Goal: Task Accomplishment & Management: Use online tool/utility

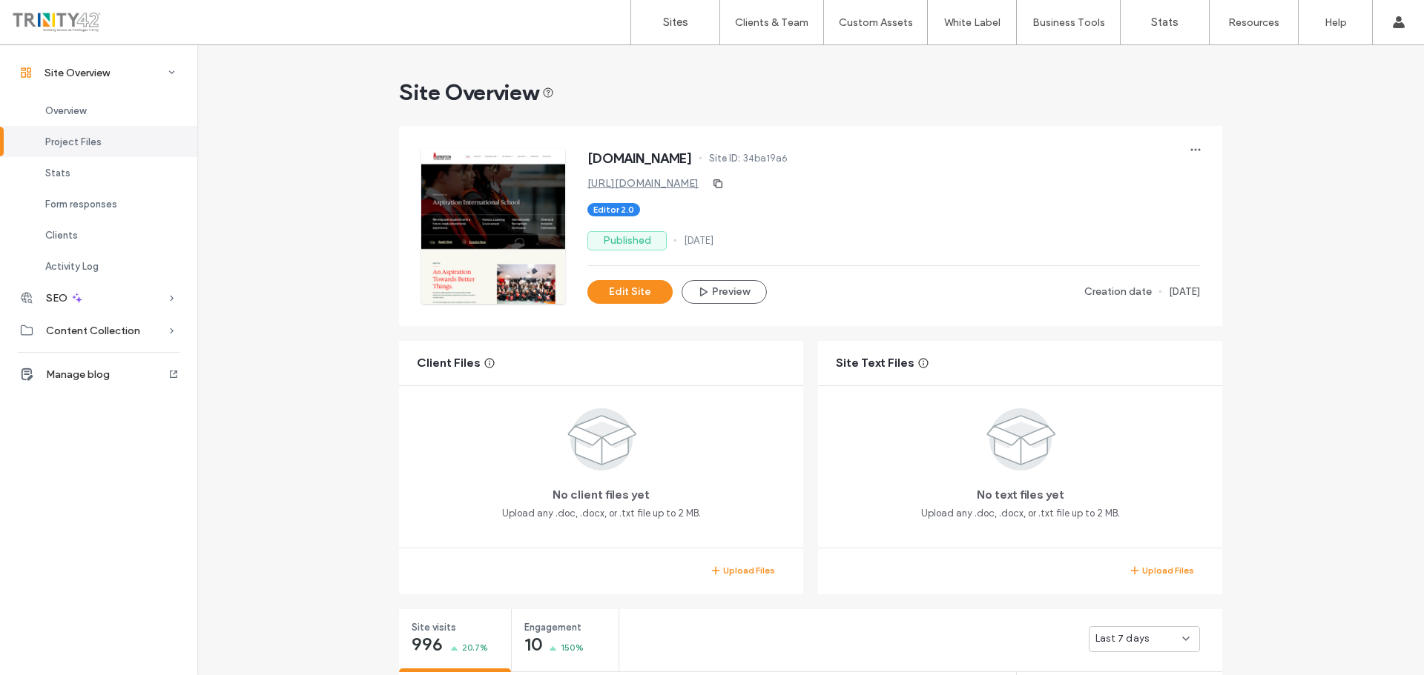
click at [698, 185] on link "https://www.aspirationis.edu.my" at bounding box center [642, 183] width 111 height 13
click at [644, 291] on button "Edit Site" at bounding box center [629, 292] width 85 height 24
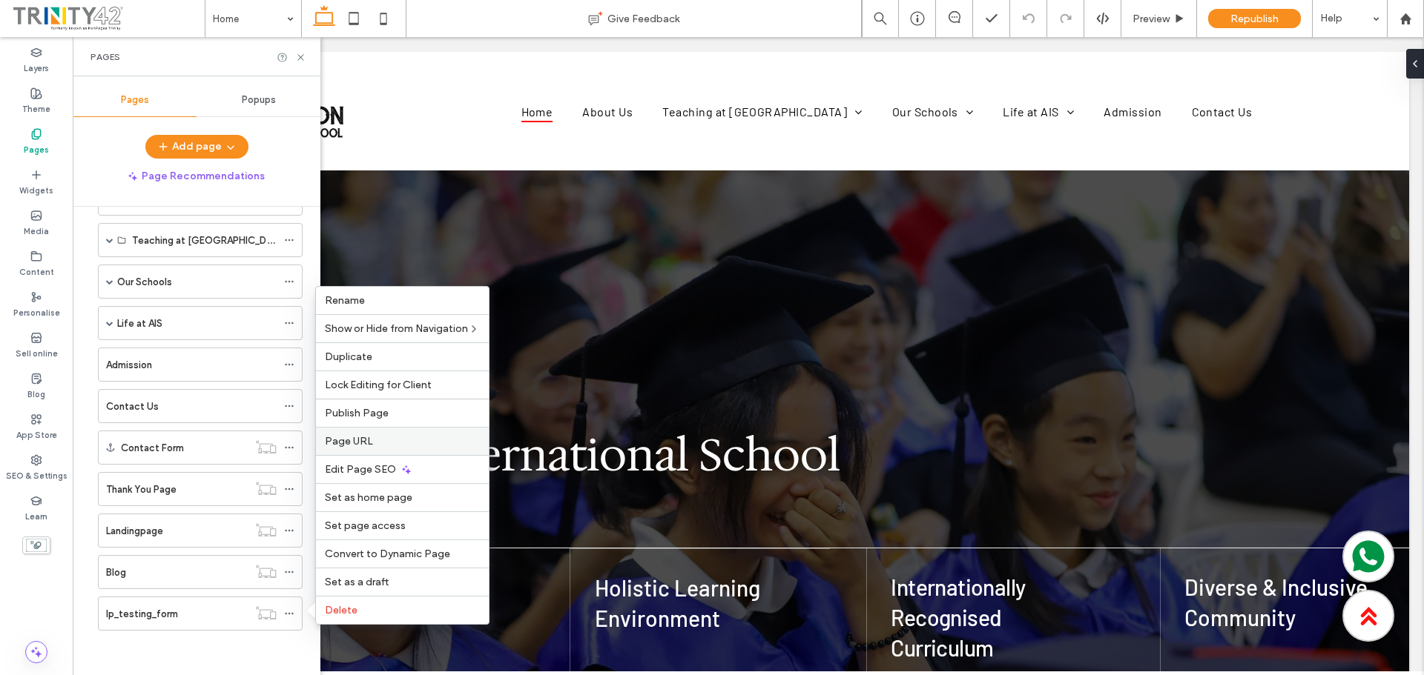
click at [376, 440] on label "Page URL" at bounding box center [402, 441] width 155 height 13
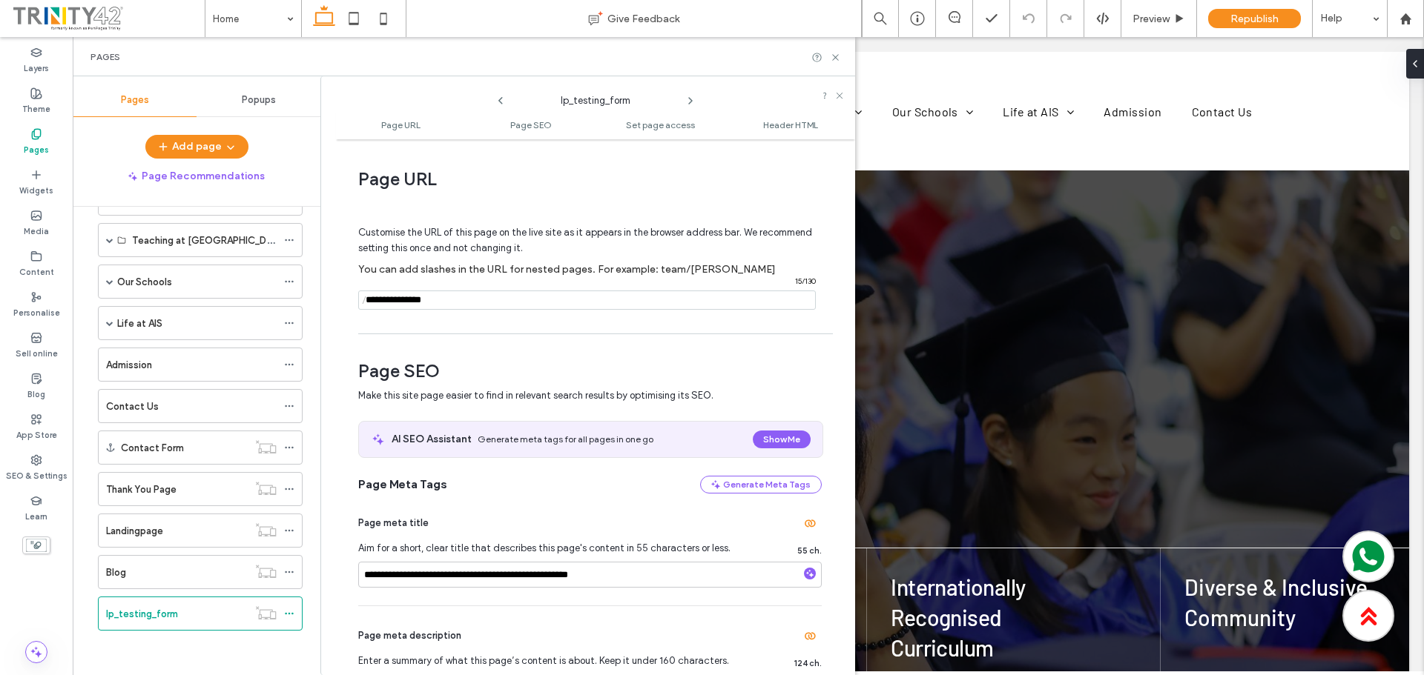
click at [501, 302] on input "notEmpty" at bounding box center [586, 300] width 457 height 19
